Goal: Task Accomplishment & Management: Manage account settings

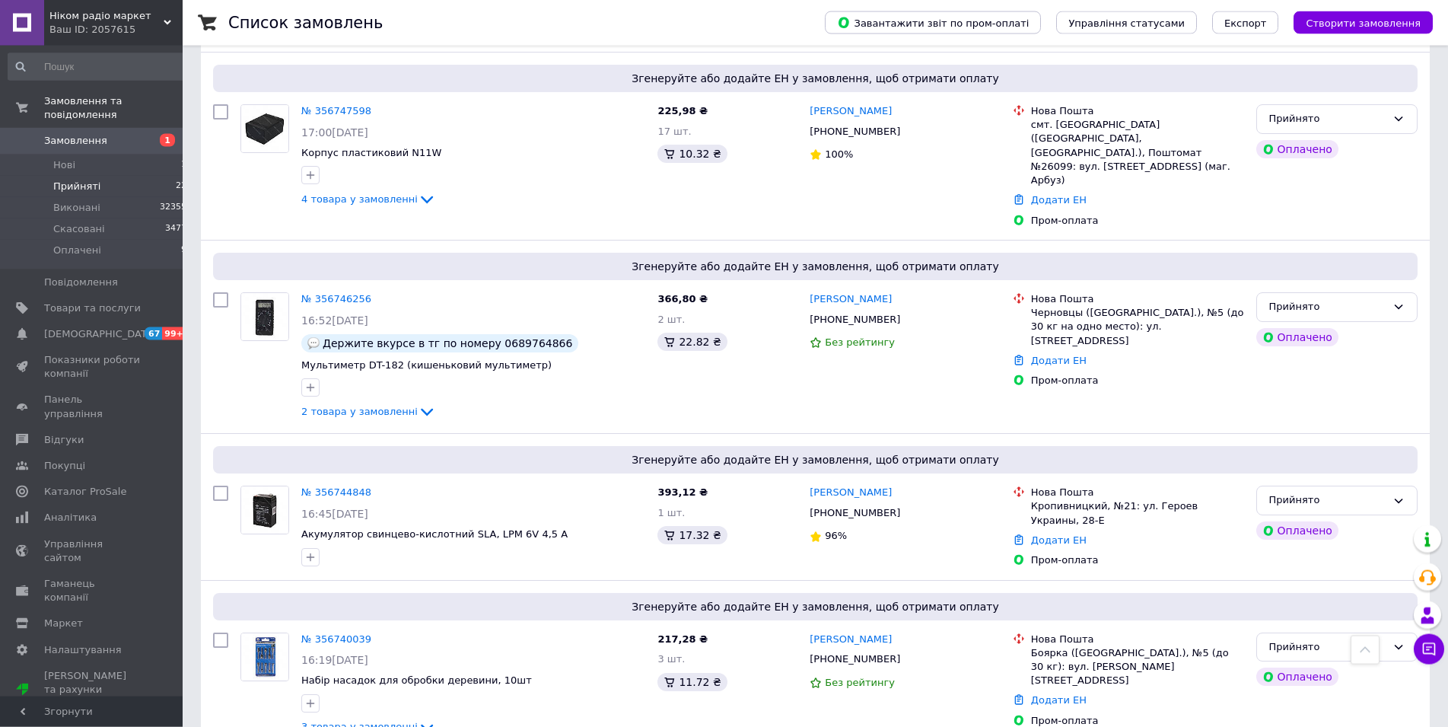
scroll to position [2096, 0]
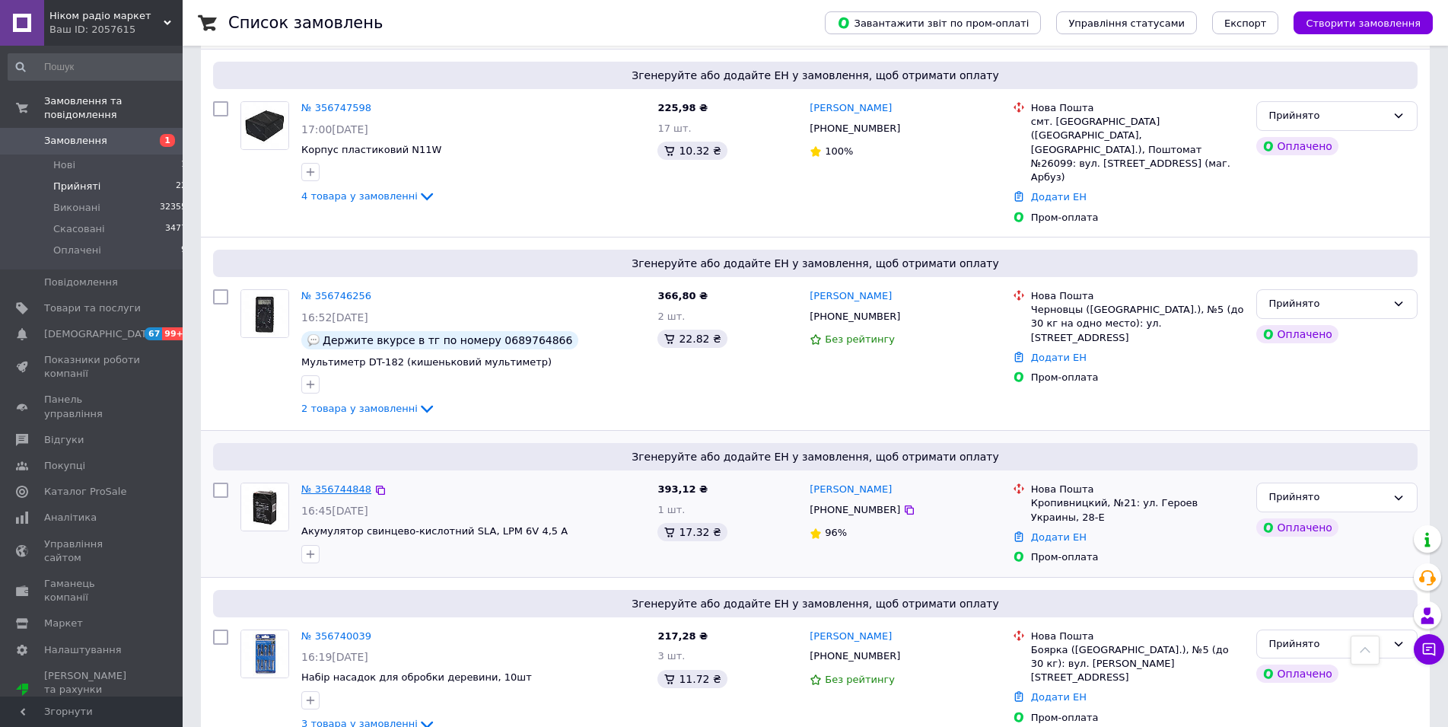
click at [341, 483] on link "№ 356744848" at bounding box center [336, 488] width 70 height 11
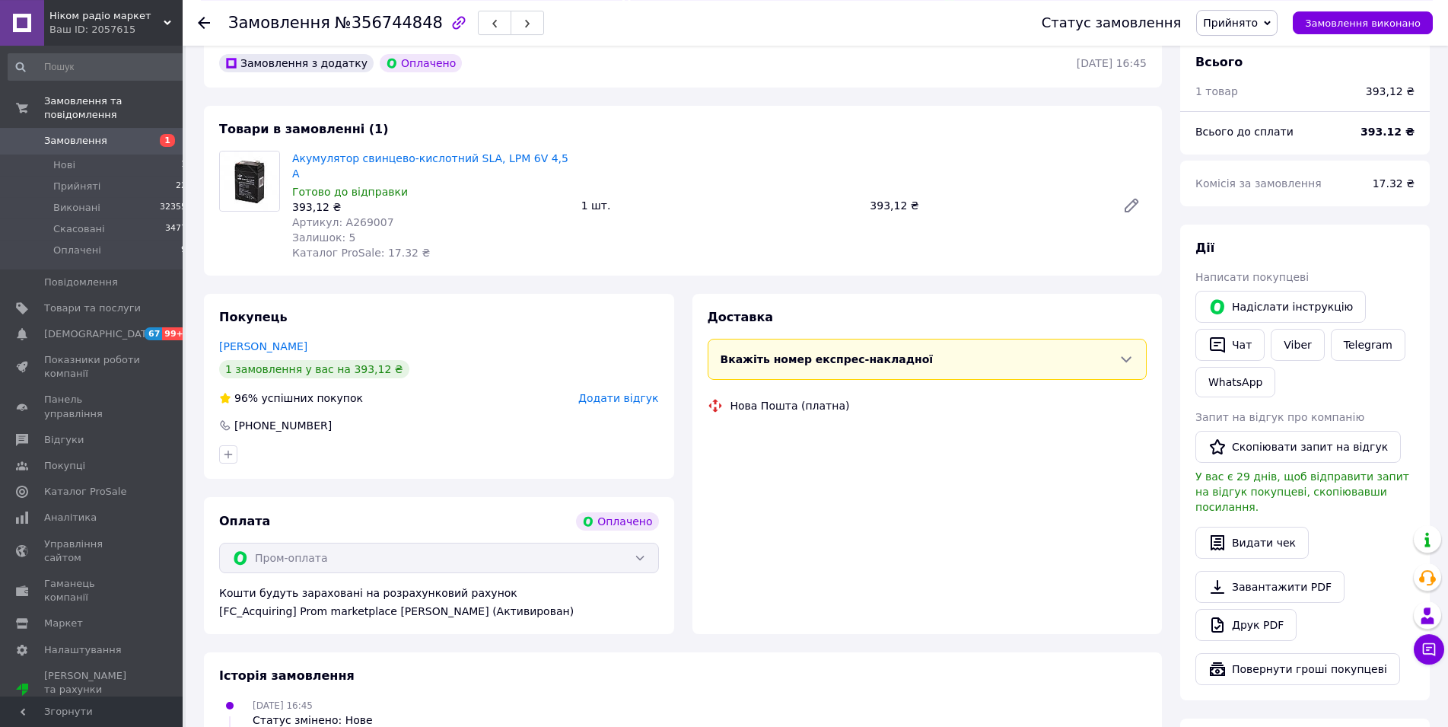
scroll to position [233, 0]
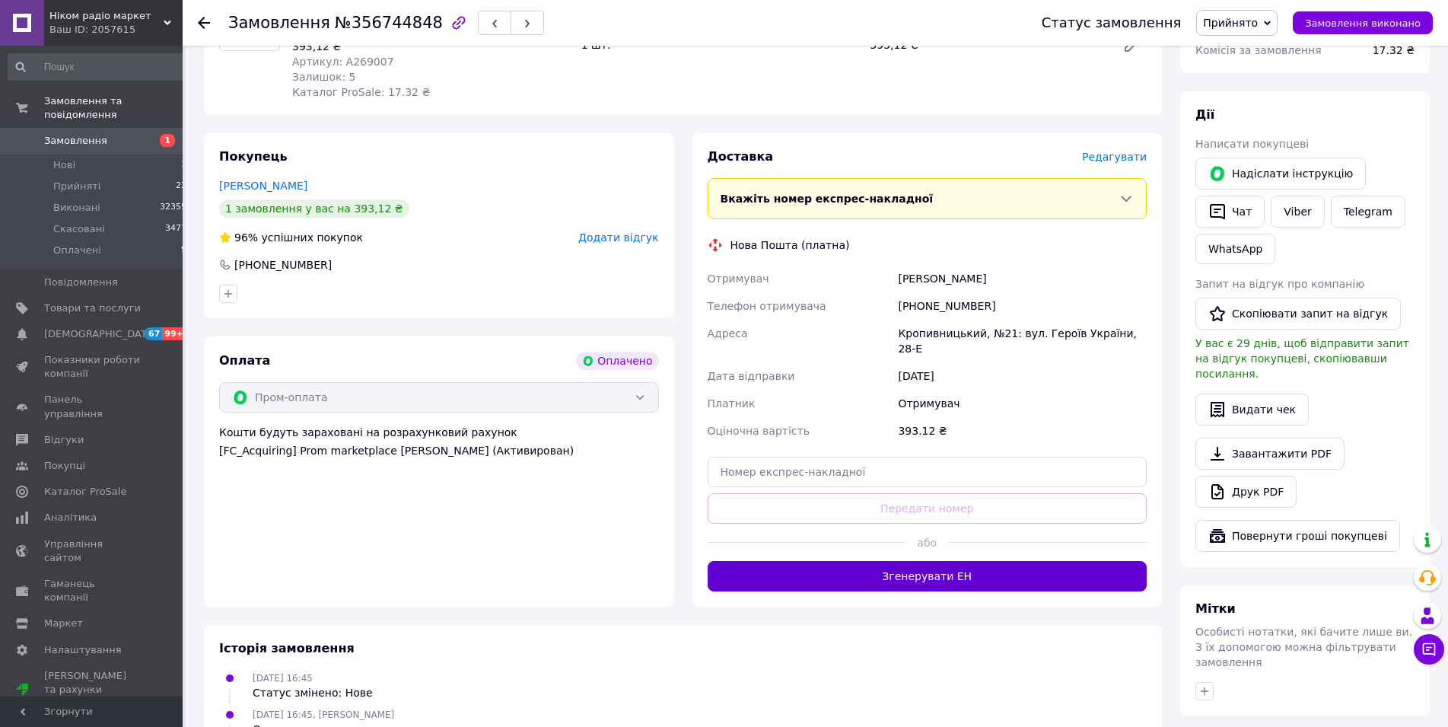
click at [861, 561] on button "Згенерувати ЕН" at bounding box center [928, 576] width 440 height 30
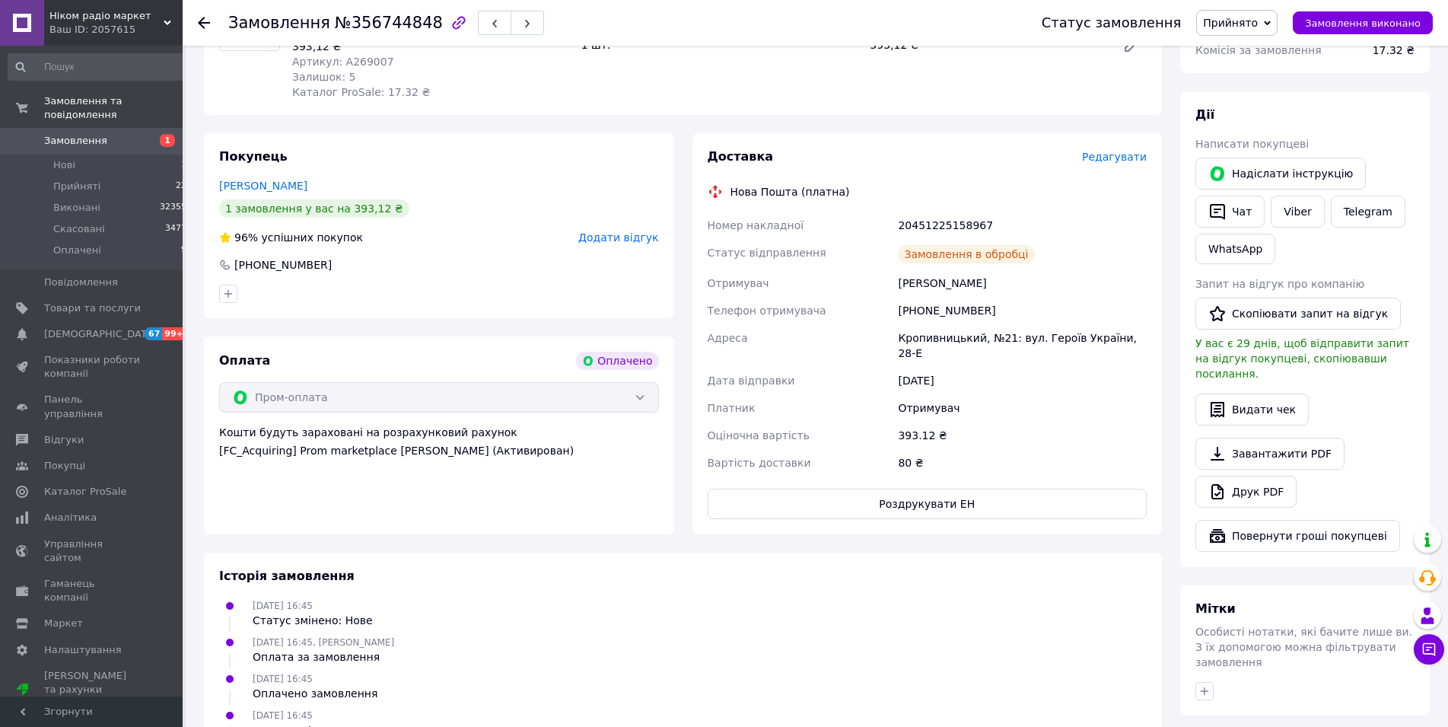
click at [1245, 21] on span "Прийнято" at bounding box center [1230, 23] width 55 height 12
click at [1246, 52] on li "Виконано" at bounding box center [1237, 53] width 80 height 23
click at [206, 24] on icon at bounding box center [204, 23] width 12 height 12
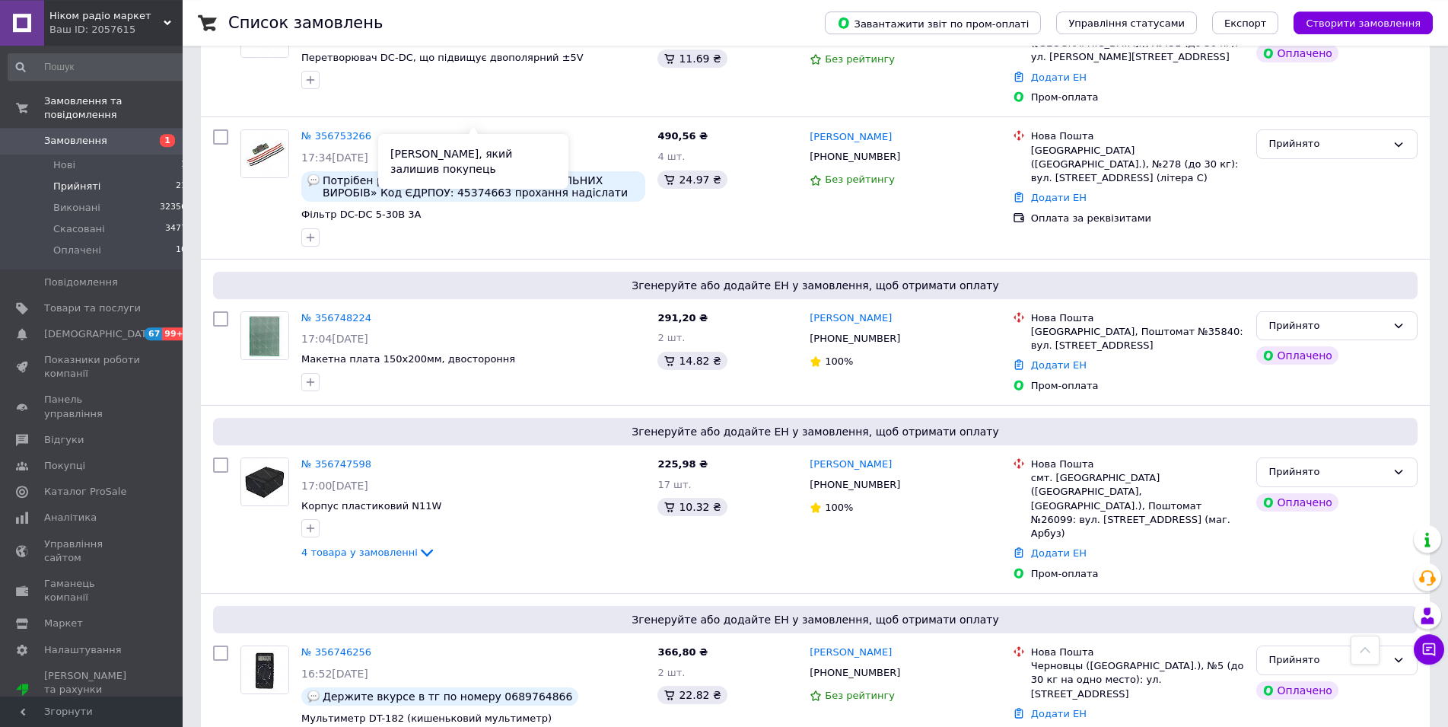
scroll to position [1786, 0]
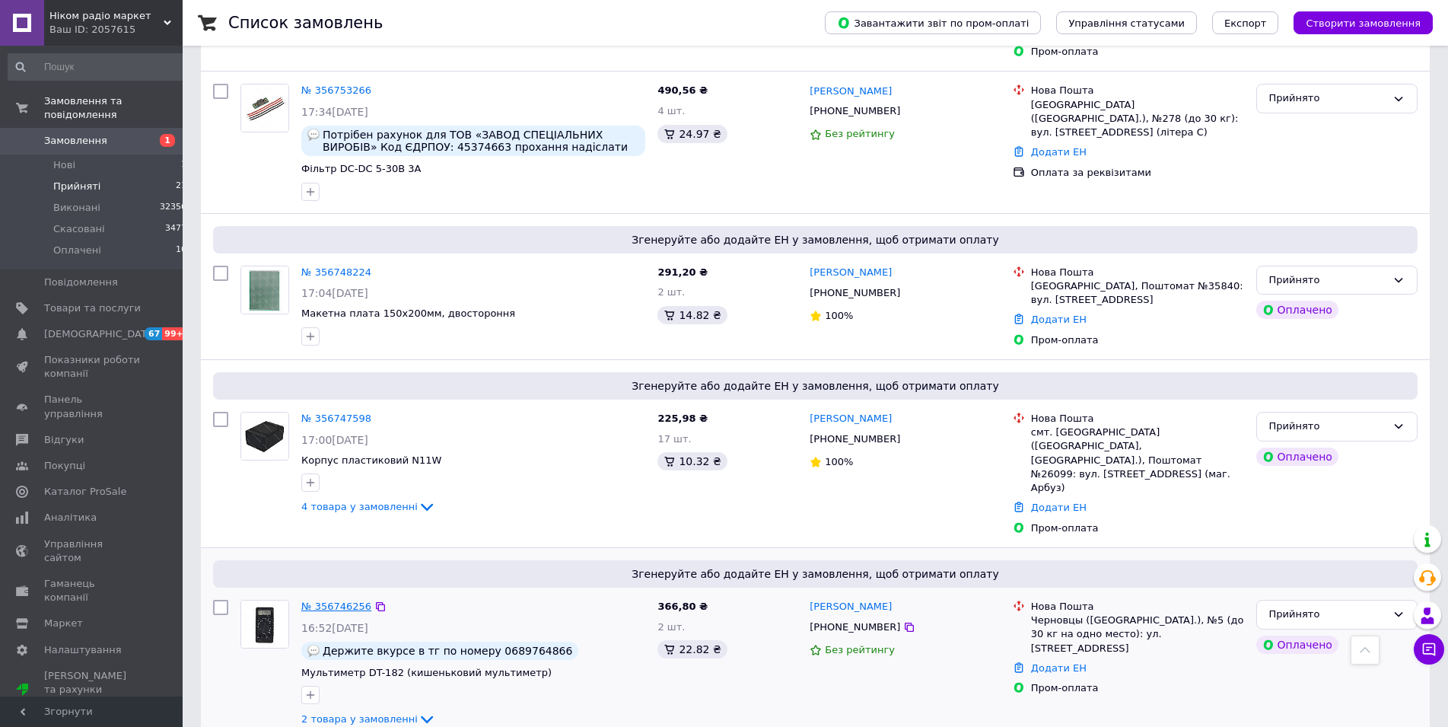
click at [343, 601] on link "№ 356746256" at bounding box center [336, 606] width 70 height 11
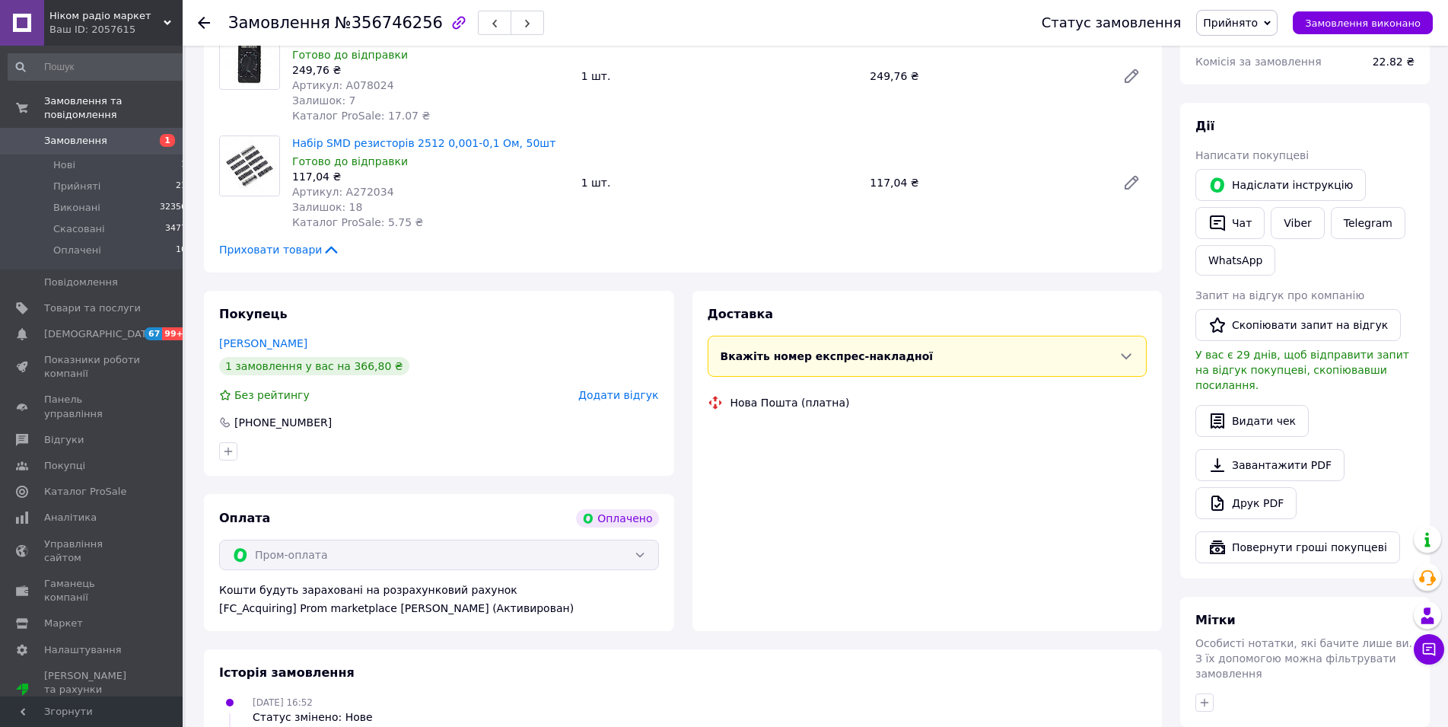
scroll to position [216, 0]
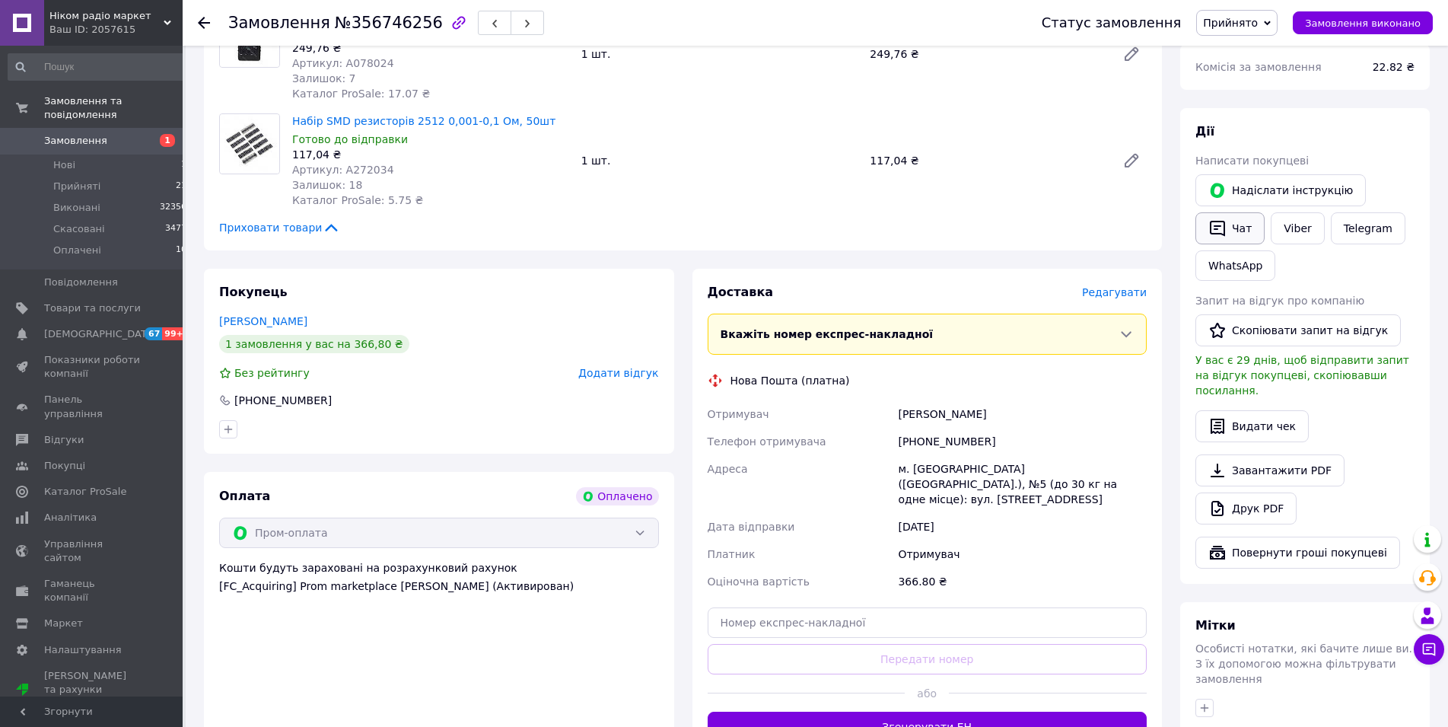
click at [1235, 226] on button "Чат" at bounding box center [1230, 228] width 69 height 32
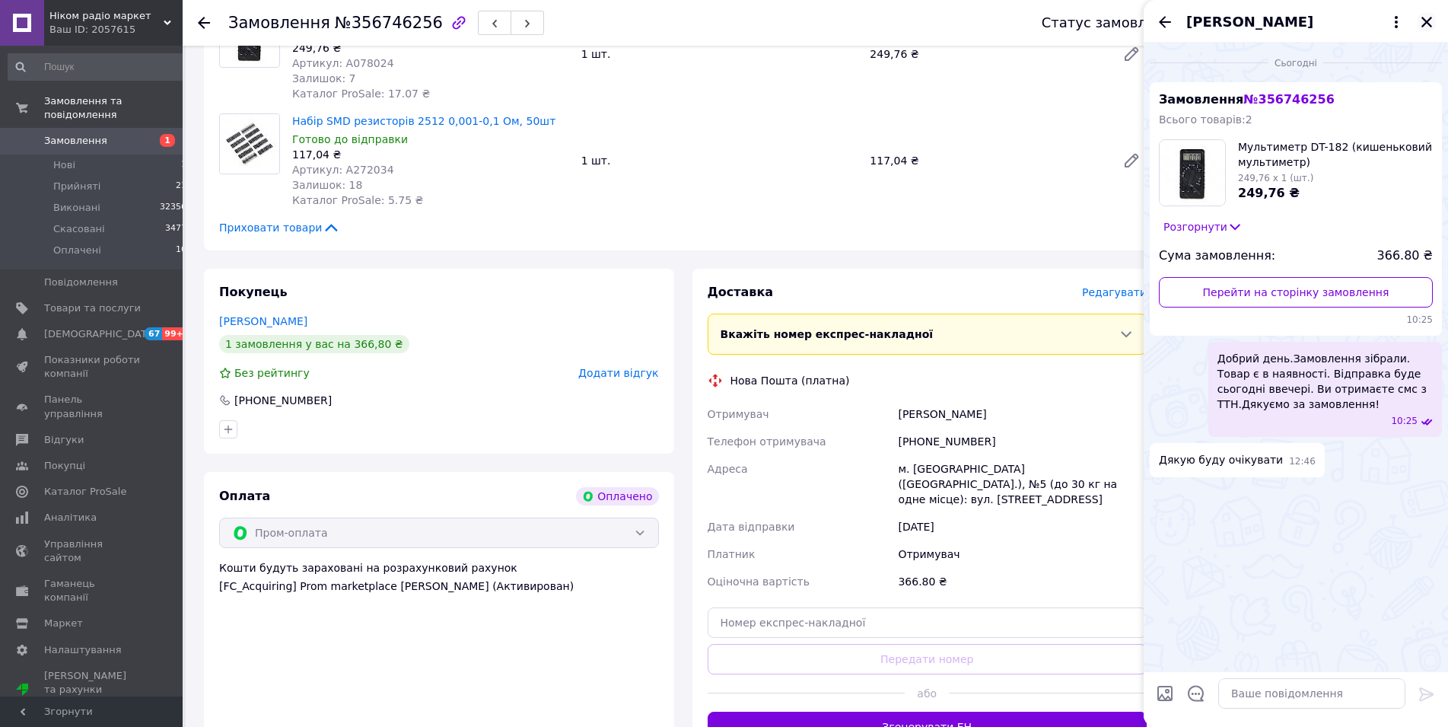
click at [1420, 18] on icon "Закрити" at bounding box center [1427, 22] width 14 height 14
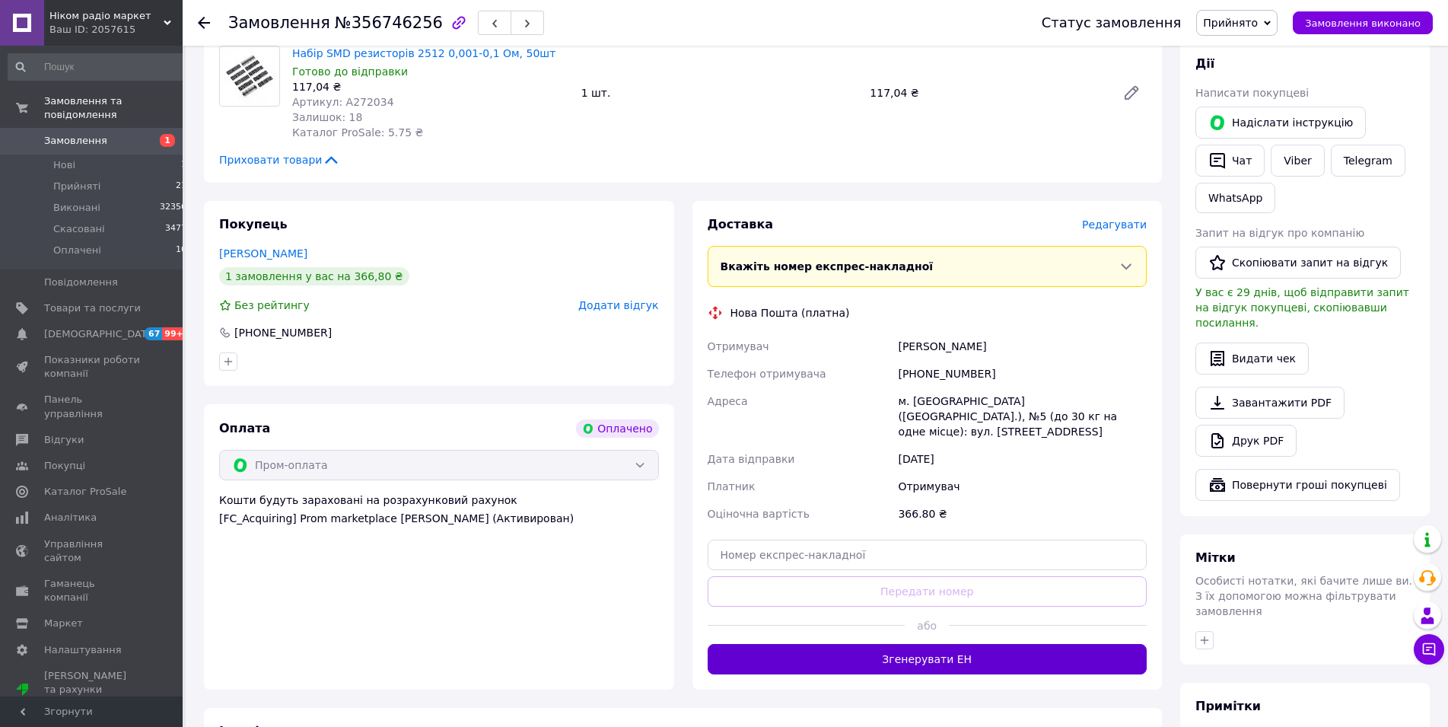
scroll to position [371, 0]
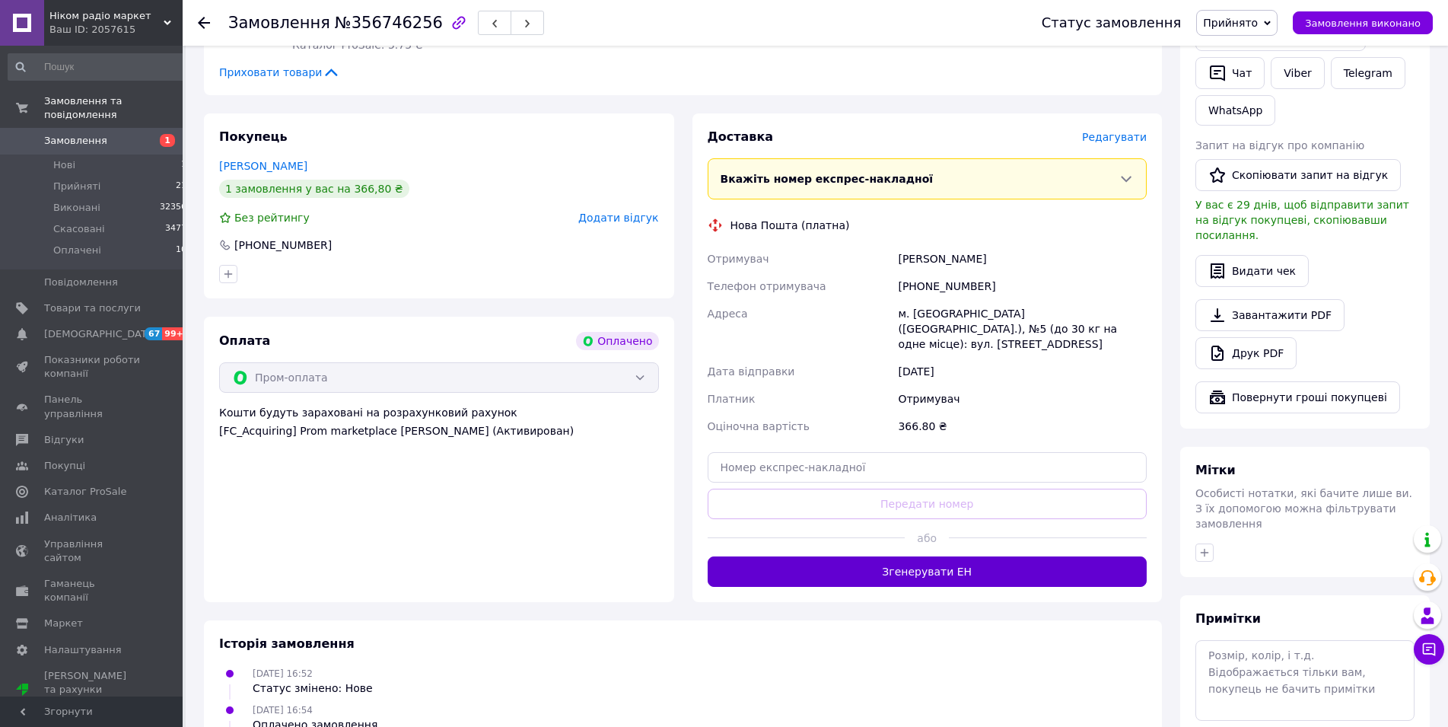
click at [950, 563] on button "Згенерувати ЕН" at bounding box center [928, 571] width 440 height 30
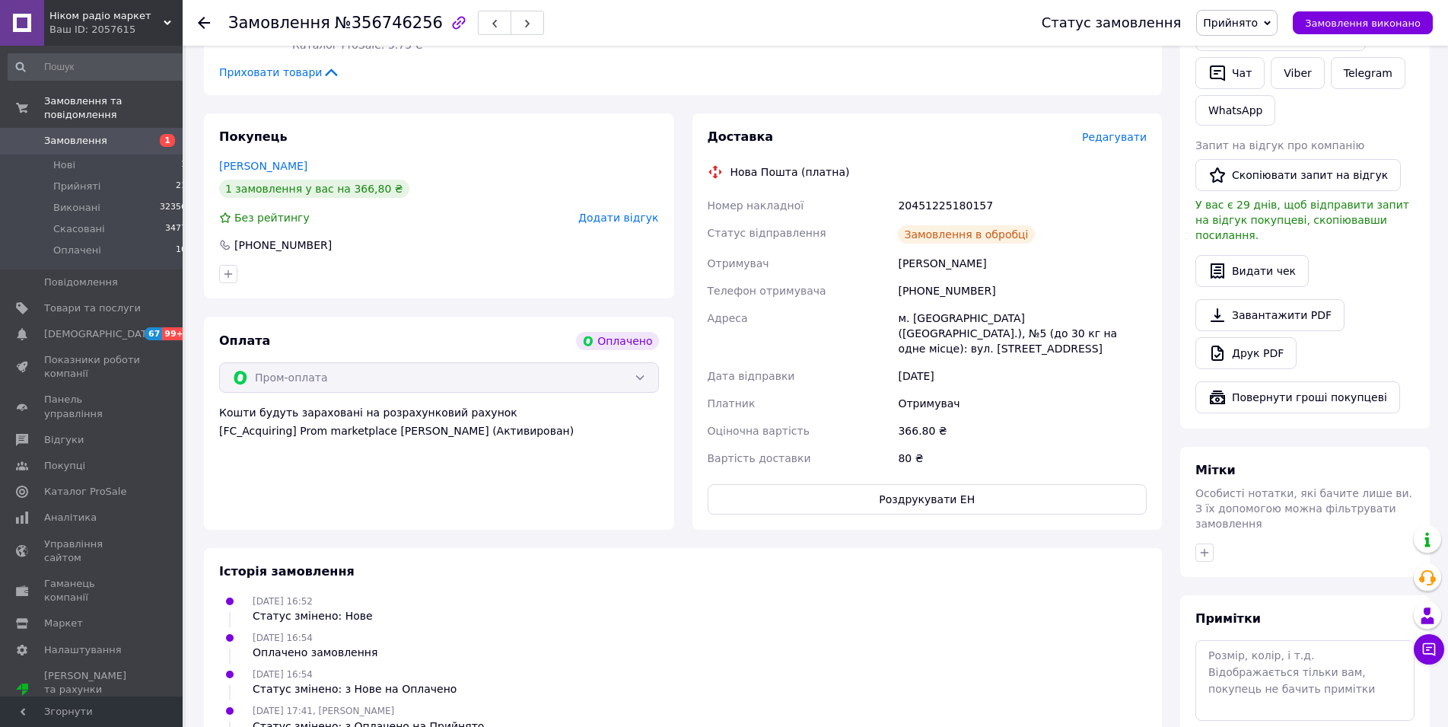
click at [1251, 23] on span "Прийнято" at bounding box center [1230, 23] width 55 height 12
click at [1248, 47] on li "Виконано" at bounding box center [1237, 53] width 80 height 23
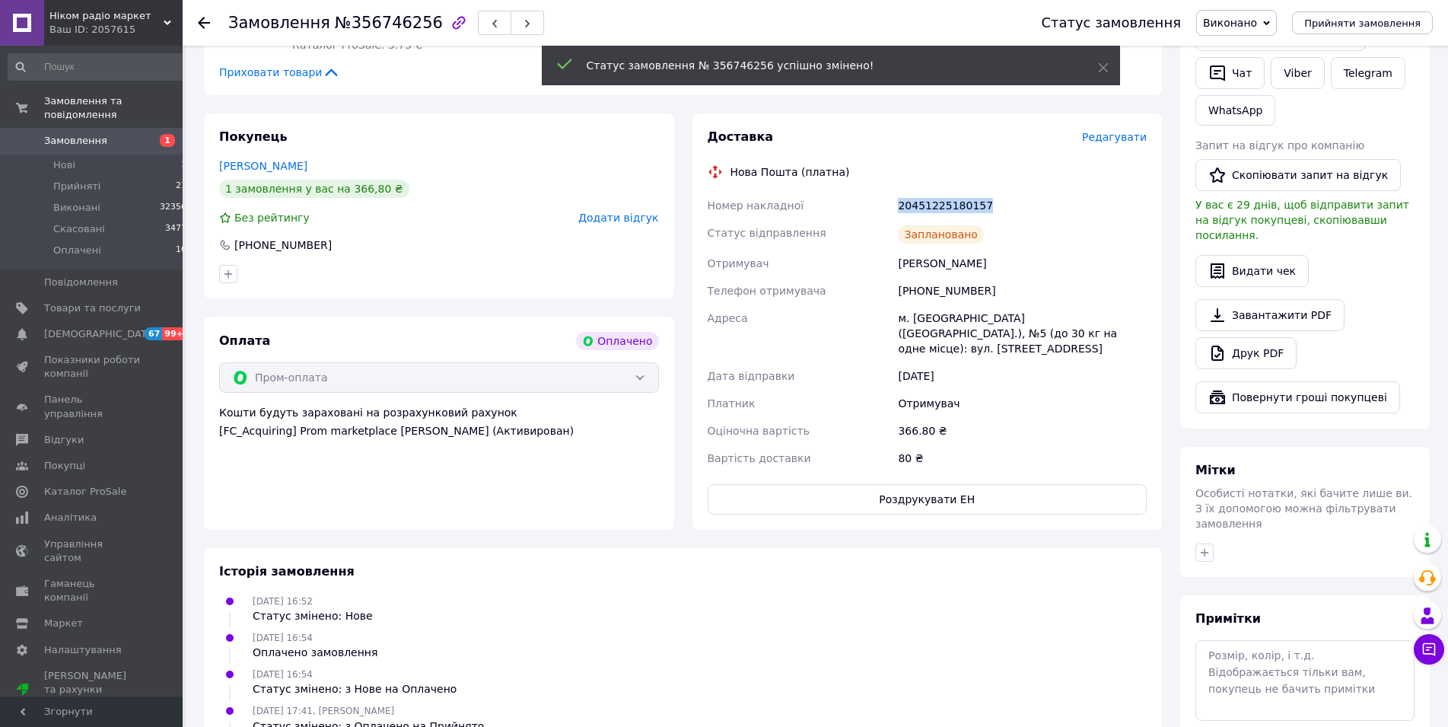
click at [983, 214] on div "Номер накладної 20451225180157 Статус відправлення Заплановано Отримувач [PERSO…" at bounding box center [928, 332] width 446 height 280
copy div "Номер накладної 20451225180157"
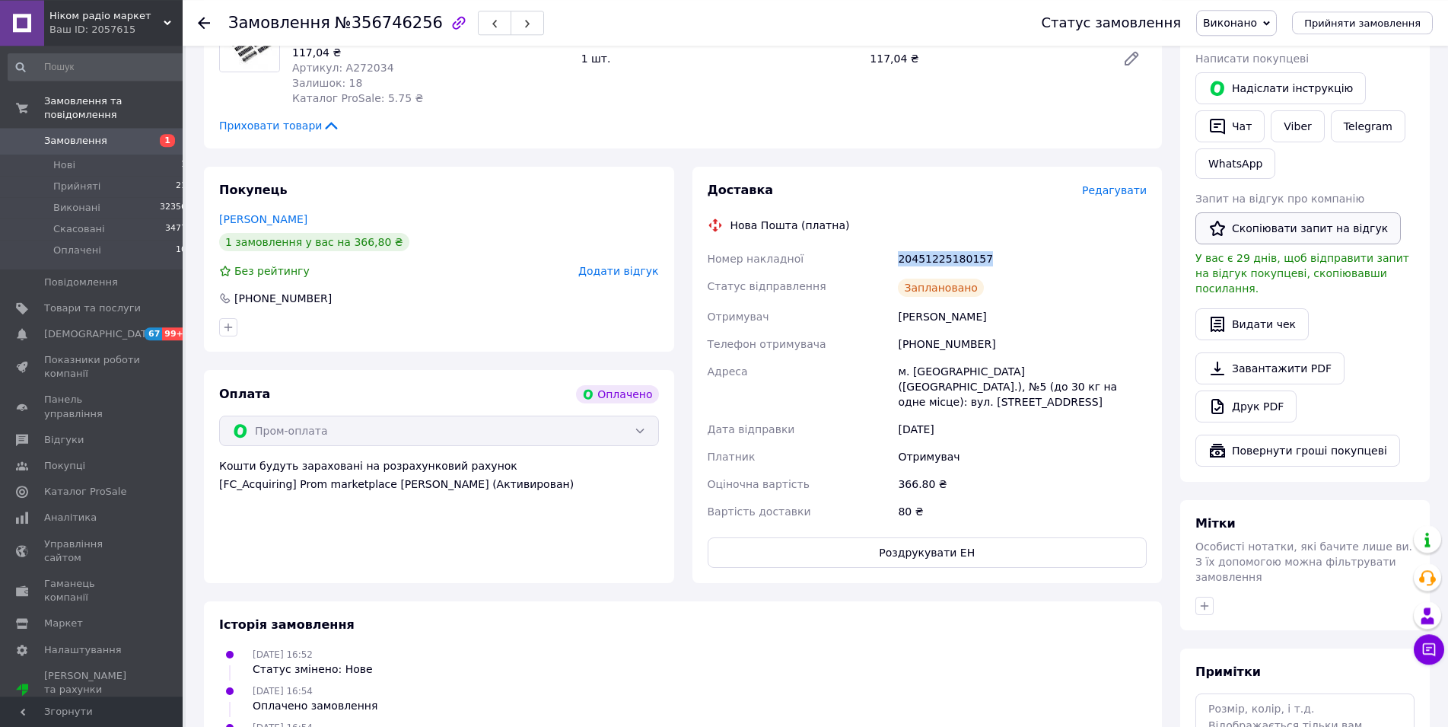
scroll to position [294, 0]
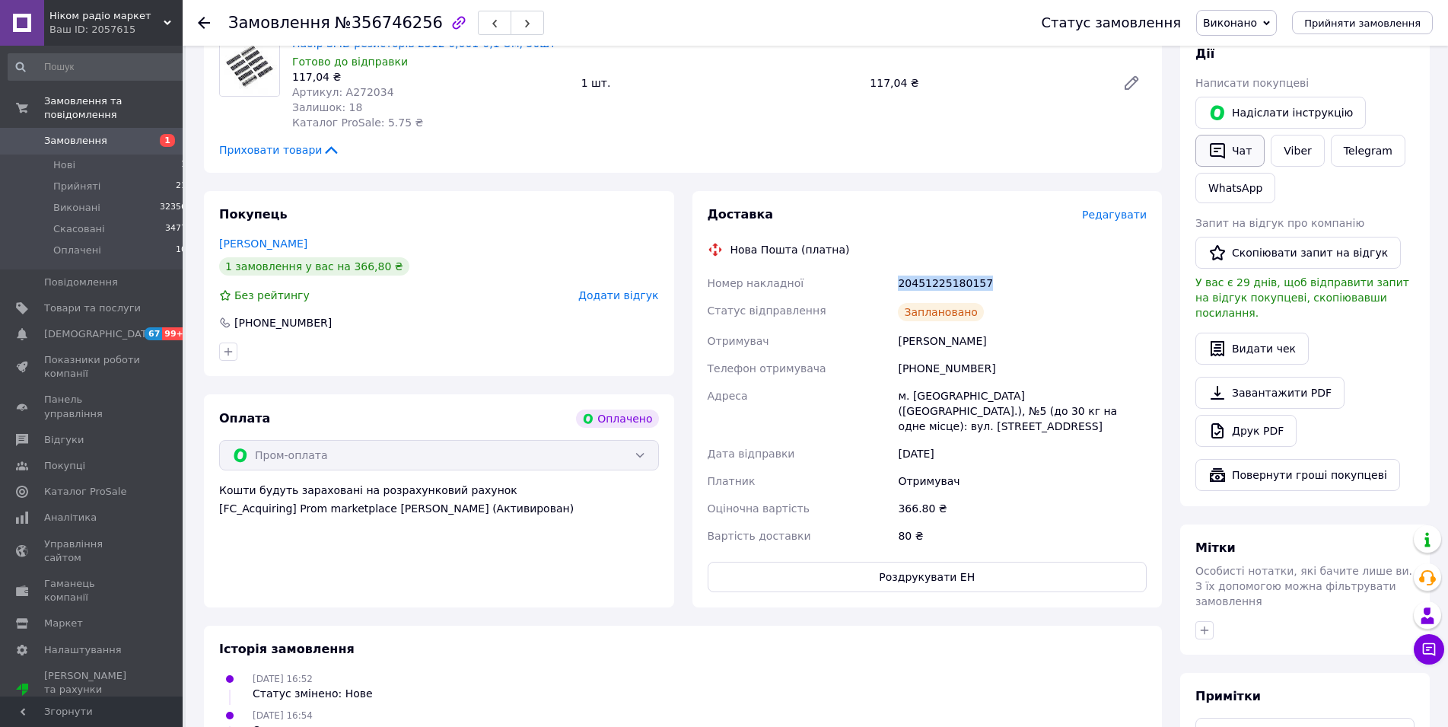
click at [1236, 154] on button "Чат" at bounding box center [1230, 151] width 69 height 32
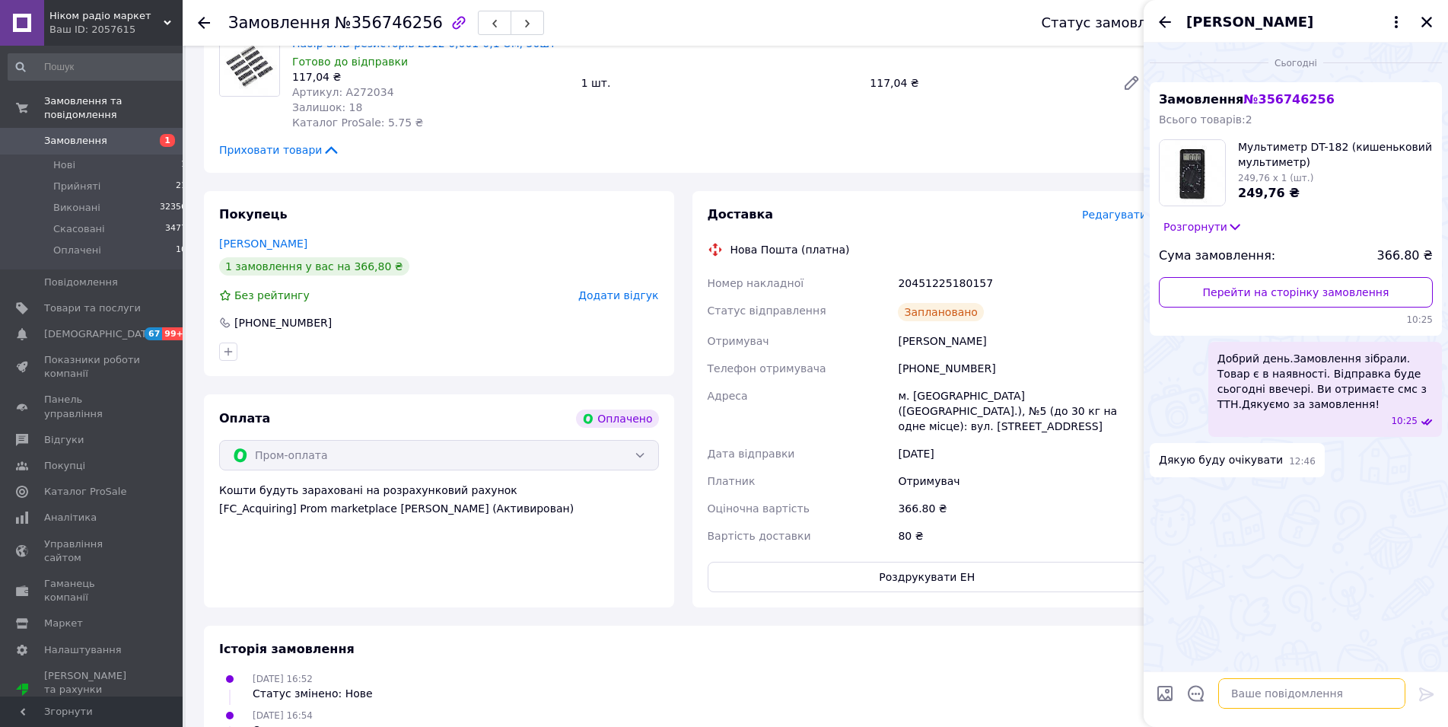
drag, startPoint x: 1266, startPoint y: 696, endPoint x: 1264, endPoint y: 675, distance: 20.7
click at [1264, 696] on textarea at bounding box center [1312, 693] width 187 height 30
paste textarea "20451225180157"
type textarea "20451225180157 ТТН"
click at [1431, 22] on icon "Закрити" at bounding box center [1427, 22] width 14 height 14
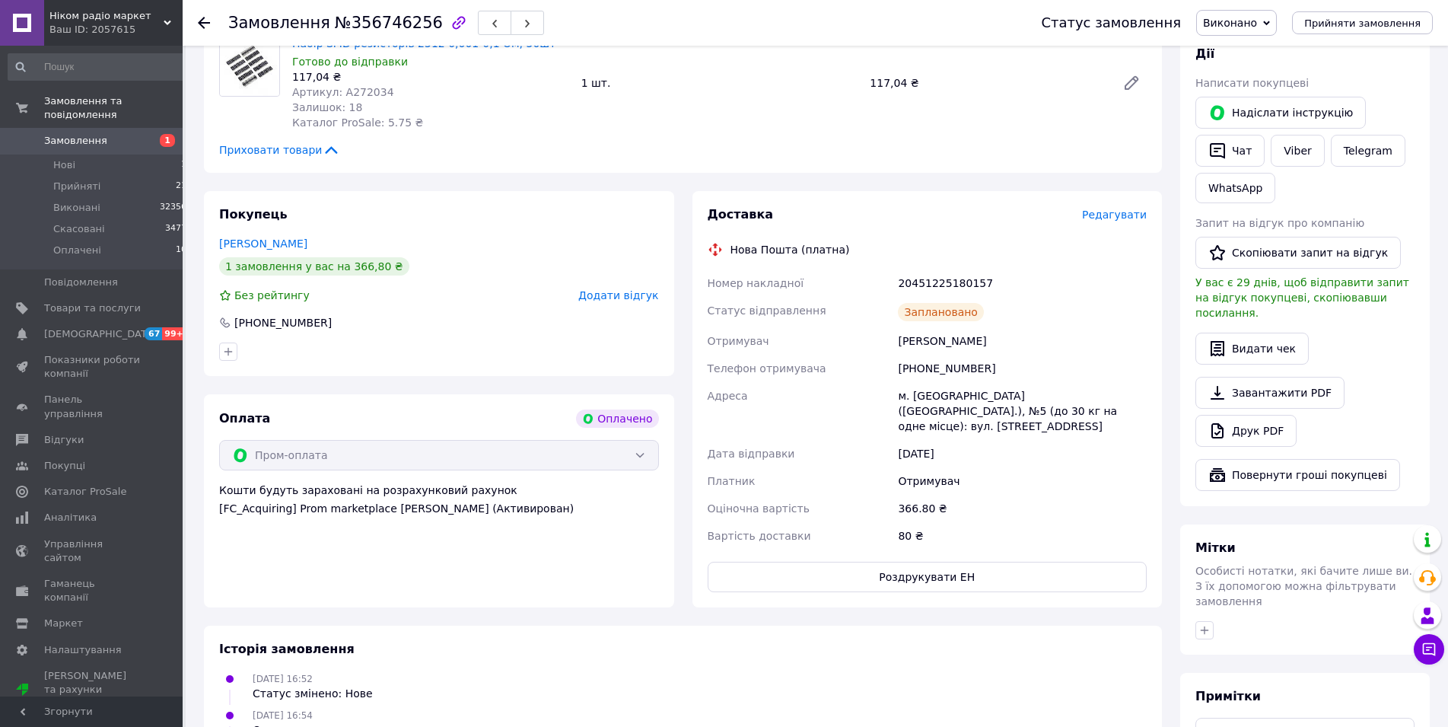
click at [203, 23] on use at bounding box center [204, 23] width 12 height 12
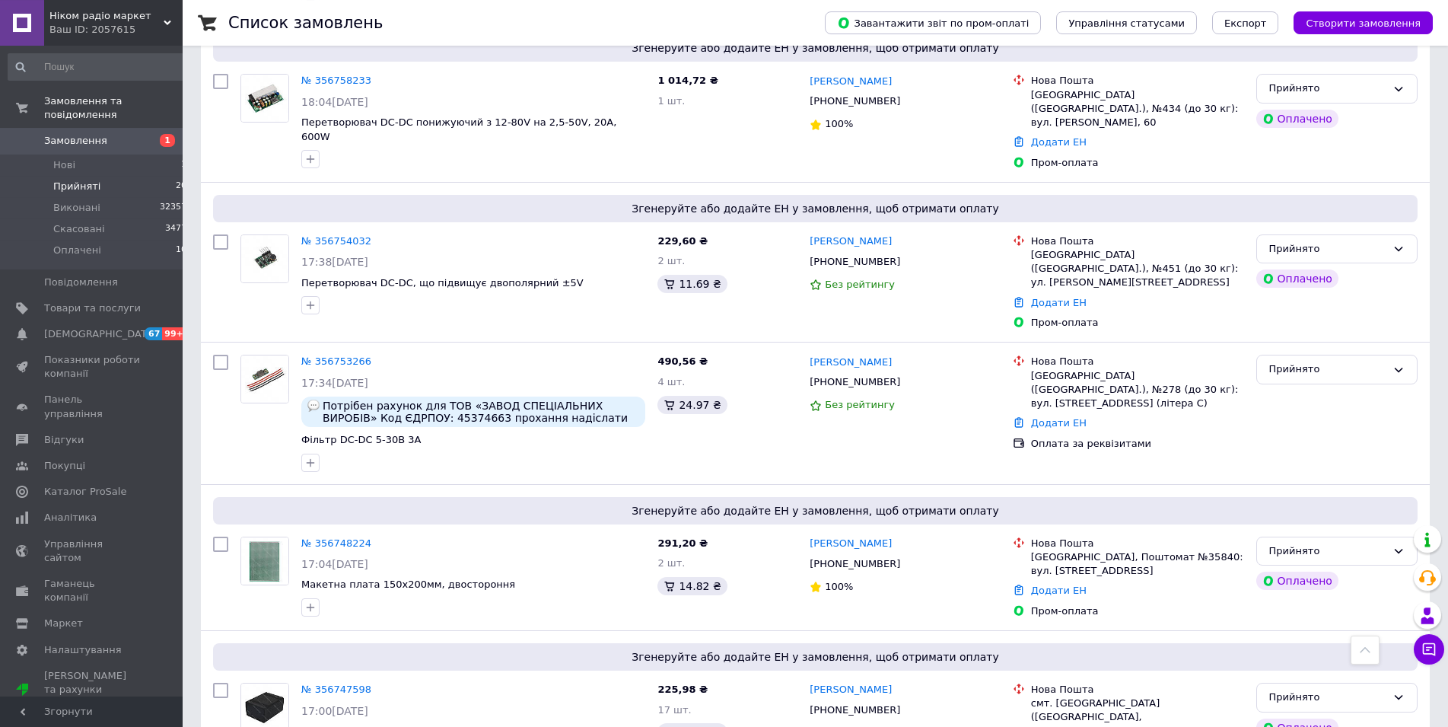
scroll to position [1553, 0]
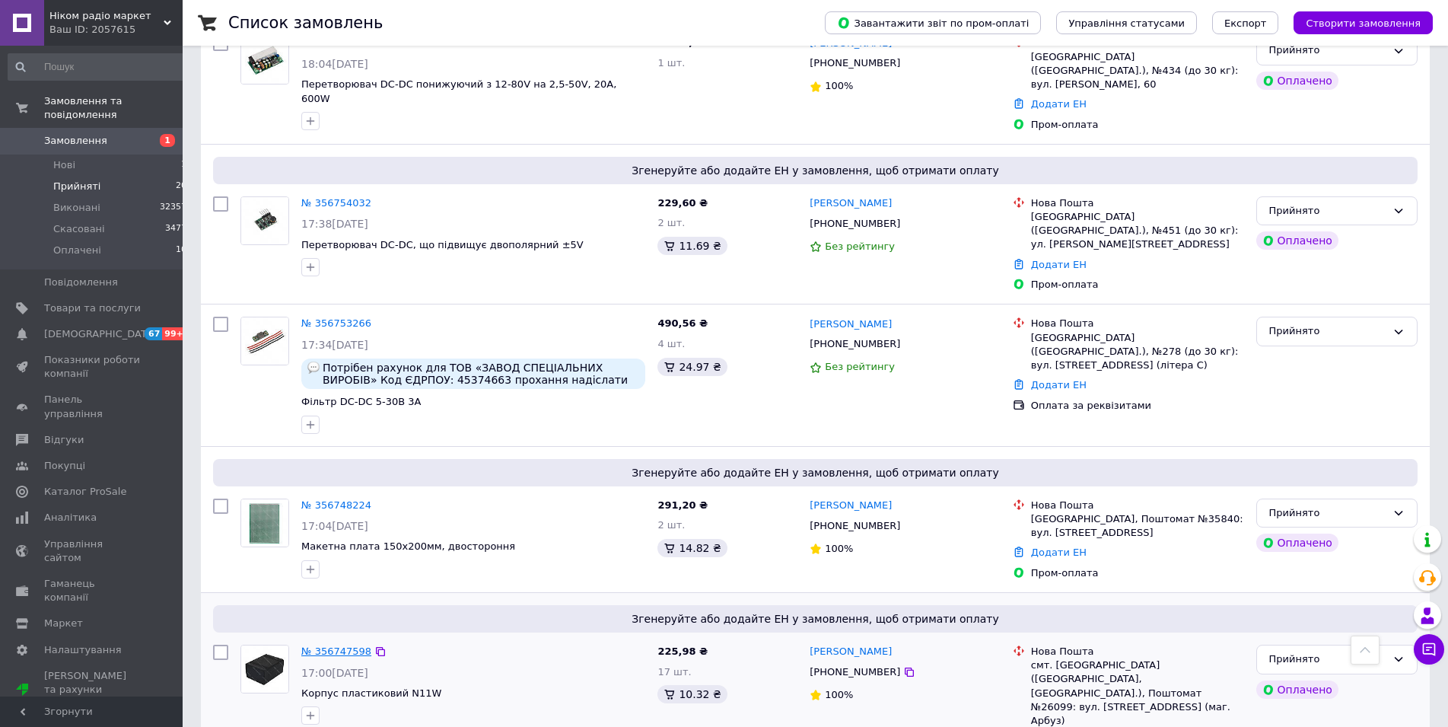
click at [342, 645] on link "№ 356747598" at bounding box center [336, 650] width 70 height 11
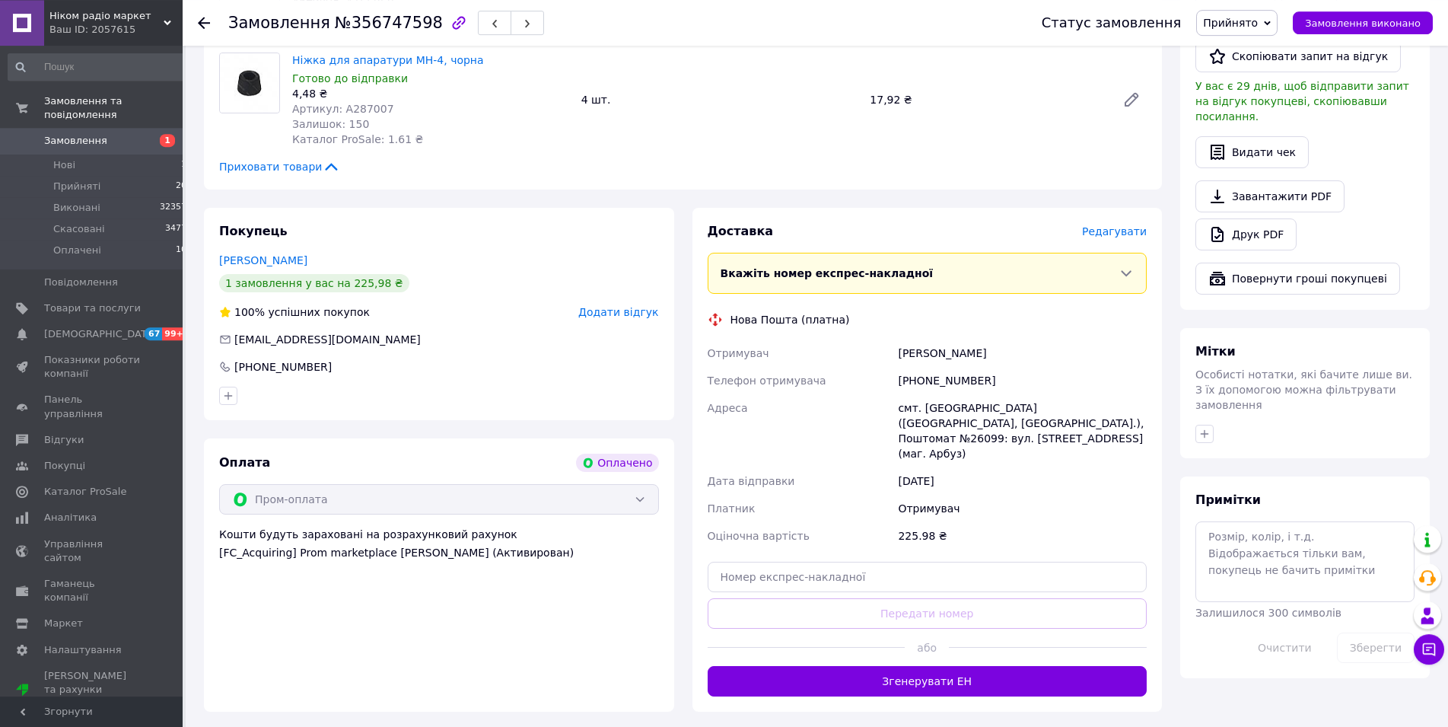
scroll to position [543, 0]
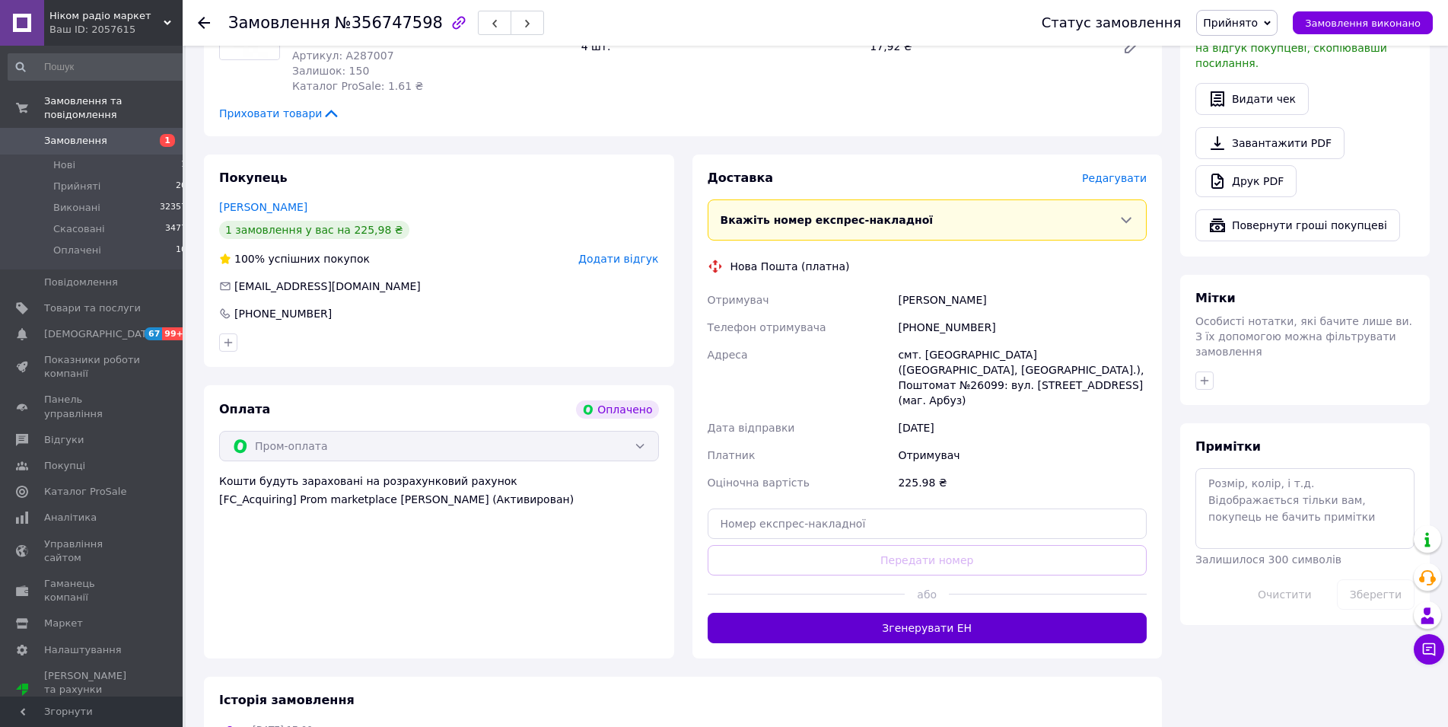
click at [877, 613] on button "Згенерувати ЕН" at bounding box center [928, 628] width 440 height 30
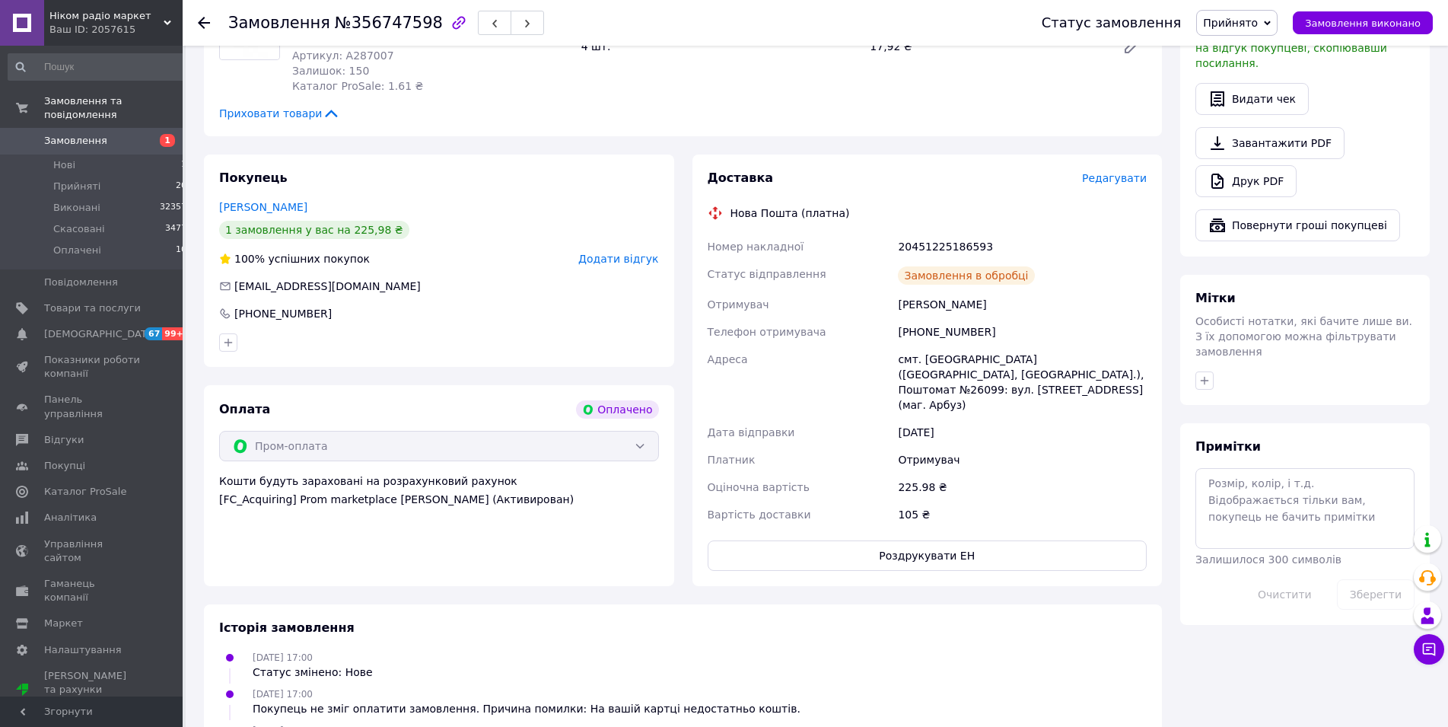
click at [1241, 27] on span "Прийнято" at bounding box center [1230, 23] width 55 height 12
click at [1244, 50] on li "Виконано" at bounding box center [1237, 53] width 80 height 23
